Goal: Entertainment & Leisure: Consume media (video, audio)

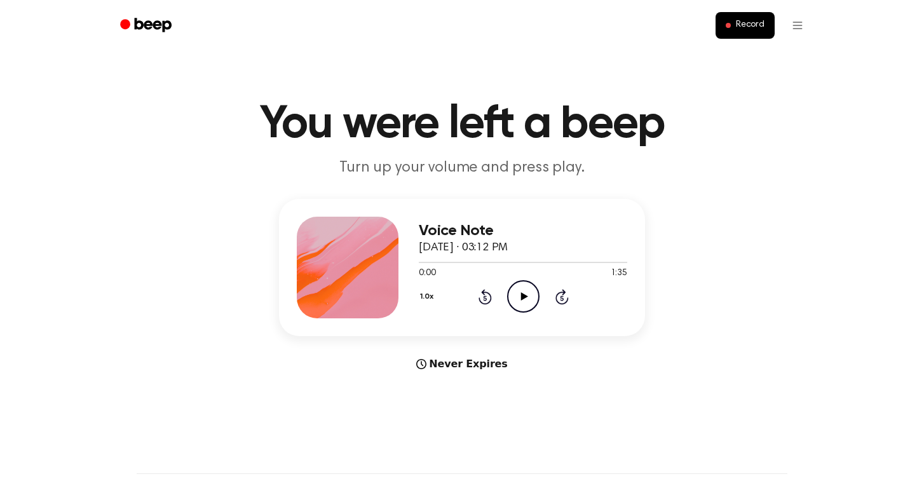
drag, startPoint x: 0, startPoint y: 0, endPoint x: 529, endPoint y: 295, distance: 605.5
click at [529, 295] on icon "Play Audio" at bounding box center [523, 296] width 32 height 32
click at [521, 294] on icon "Play Audio" at bounding box center [523, 296] width 32 height 32
click at [524, 295] on icon at bounding box center [523, 296] width 7 height 8
click at [517, 296] on icon "Play Audio" at bounding box center [523, 296] width 32 height 32
